Goal: Transaction & Acquisition: Obtain resource

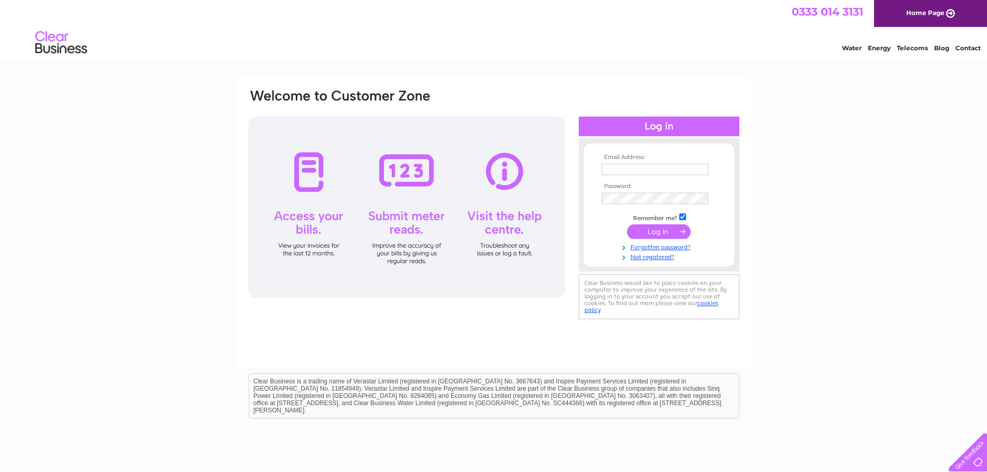
type input "kurt@plantiecrub.co.uk"
click at [652, 231] on input "submit" at bounding box center [659, 231] width 64 height 15
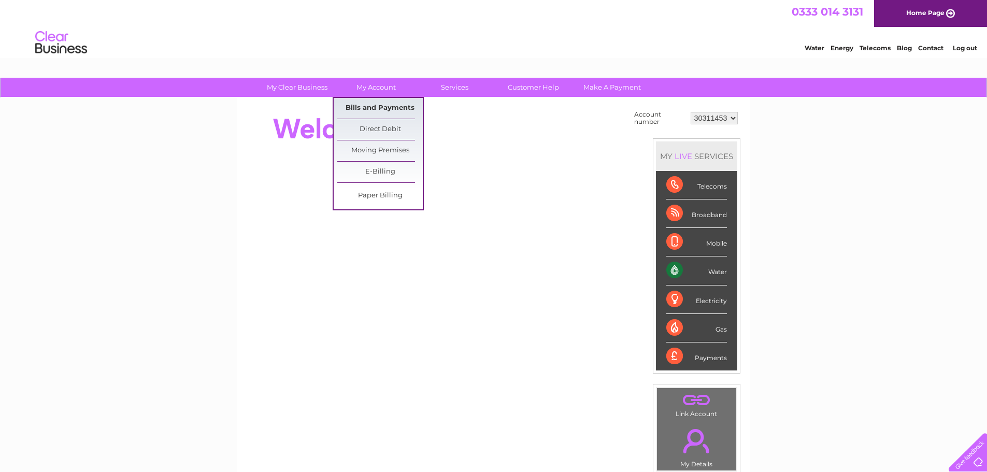
click at [366, 104] on link "Bills and Payments" at bounding box center [379, 108] width 85 height 21
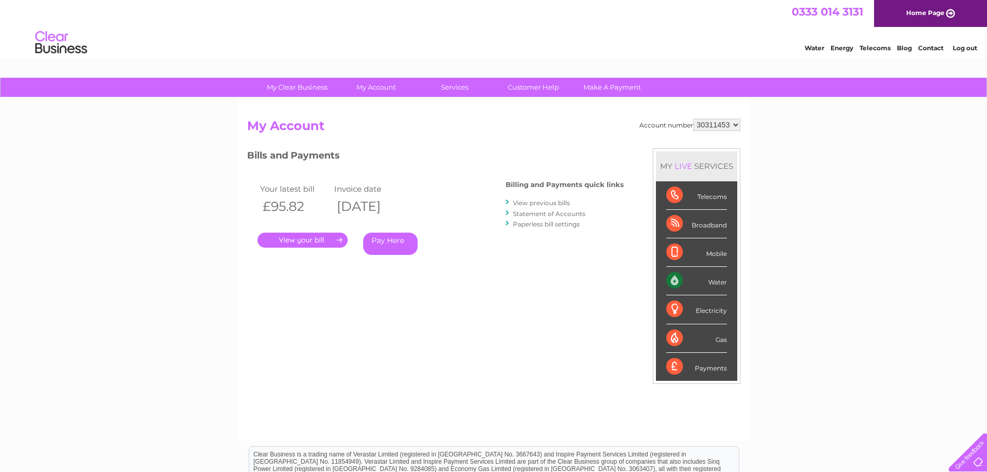
click at [551, 203] on link "View previous bills" at bounding box center [541, 203] width 57 height 8
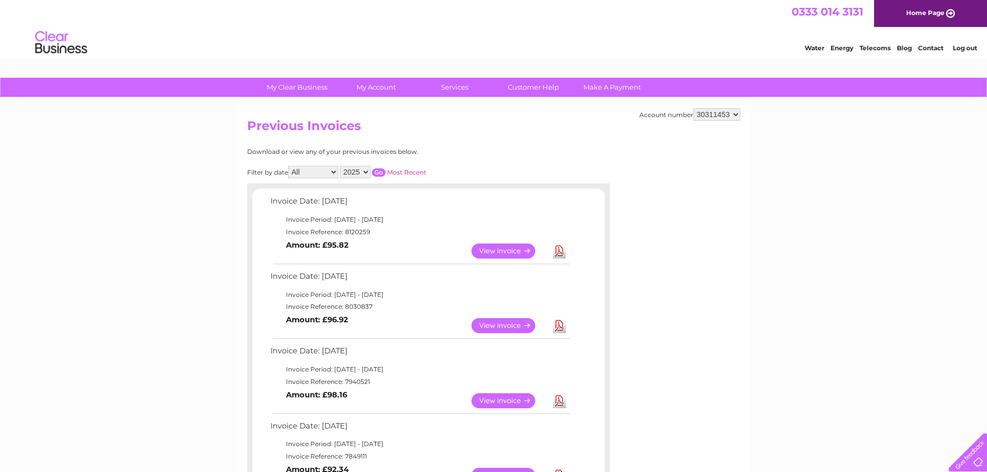
click at [553, 253] on link "Download" at bounding box center [559, 250] width 13 height 15
